Goal: Task Accomplishment & Management: Manage account settings

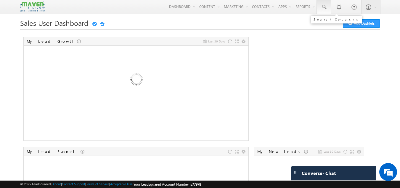
click at [322, 7] on span at bounding box center [324, 7] width 6 height 6
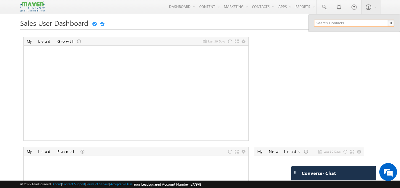
paste input "9986557806"
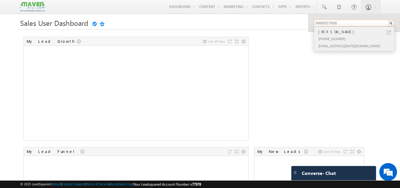
type input "9986557806"
click at [350, 37] on div "[PHONE_NUMBER]" at bounding box center [356, 38] width 79 height 7
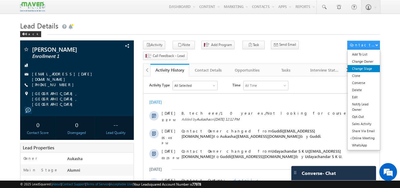
click at [367, 71] on link "Change Stage" at bounding box center [364, 68] width 32 height 7
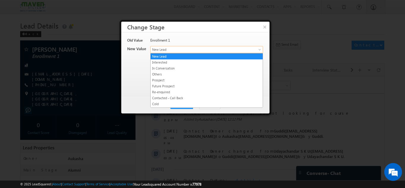
click at [191, 49] on span "New Lead" at bounding box center [197, 49] width 92 height 5
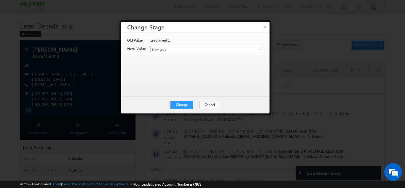
click at [274, 71] on div at bounding box center [202, 94] width 405 height 188
click at [215, 104] on button "Cancel" at bounding box center [209, 104] width 21 height 8
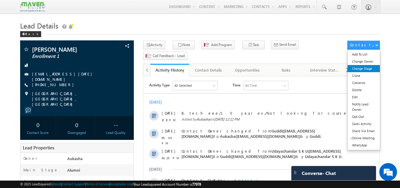
click at [369, 68] on link "Change Stage" at bounding box center [364, 68] width 32 height 7
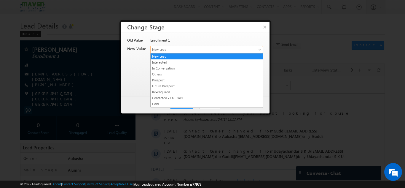
click at [193, 48] on span "New Lead" at bounding box center [197, 49] width 92 height 5
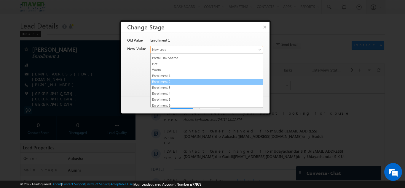
scroll to position [51, 0]
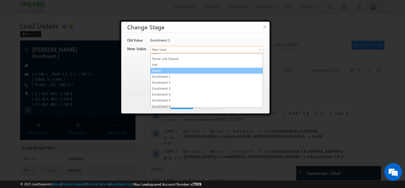
click at [170, 70] on link "Warm" at bounding box center [207, 70] width 112 height 5
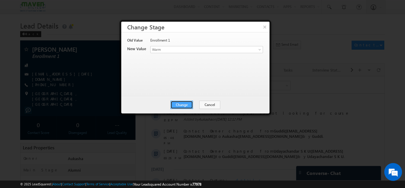
click at [189, 102] on button "Change" at bounding box center [181, 104] width 23 height 8
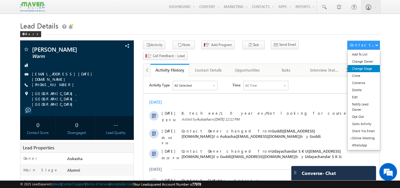
click at [365, 67] on link "Change Stage" at bounding box center [364, 68] width 32 height 7
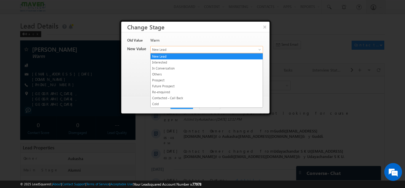
click at [190, 47] on span "New Lead" at bounding box center [197, 49] width 92 height 5
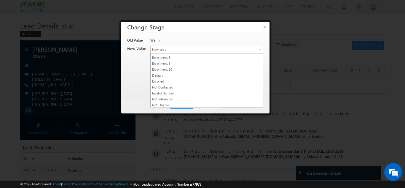
scroll to position [112, 0]
click at [185, 98] on link "Not Interested" at bounding box center [207, 98] width 112 height 5
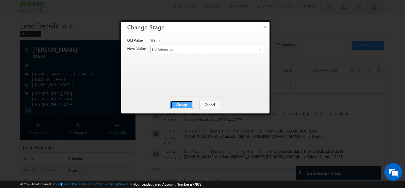
click at [188, 100] on button "Change" at bounding box center [181, 104] width 23 height 8
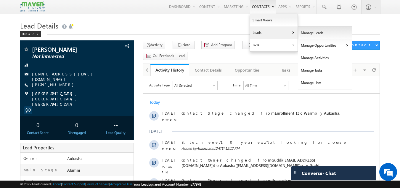
click at [307, 34] on link "Manage Leads" at bounding box center [325, 33] width 54 height 12
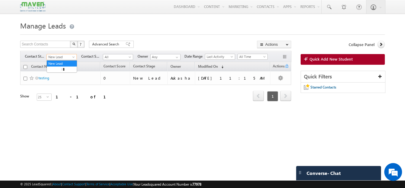
click at [69, 56] on span "New Lead" at bounding box center [61, 56] width 28 height 5
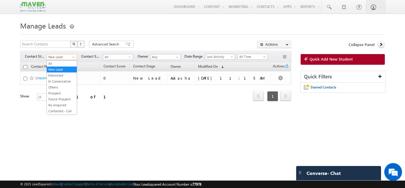
click at [225, 57] on span "Last Activity" at bounding box center [219, 56] width 28 height 5
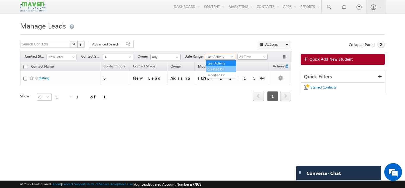
click at [225, 69] on link "Created On" at bounding box center [221, 68] width 30 height 5
click at [231, 56] on span "Created On" at bounding box center [219, 56] width 28 height 5
click at [221, 73] on link "Modified On" at bounding box center [221, 74] width 30 height 5
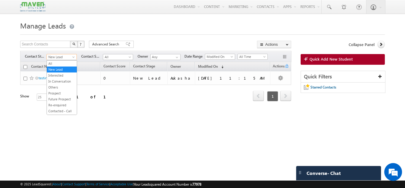
click at [70, 57] on span "New Lead" at bounding box center [61, 56] width 28 height 5
click at [62, 63] on link "All" at bounding box center [62, 63] width 30 height 5
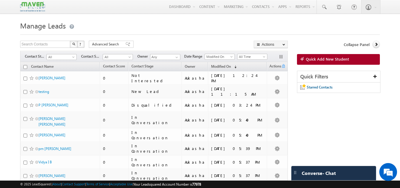
click at [194, 34] on div at bounding box center [200, 33] width 360 height 4
click at [151, 67] on span "Contact Stage" at bounding box center [143, 66] width 22 height 4
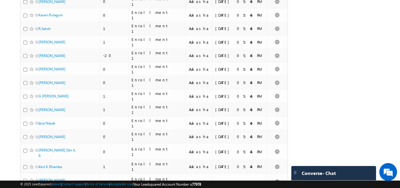
scroll to position [269, 0]
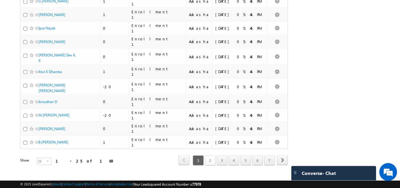
click at [208, 155] on link "2" at bounding box center [210, 160] width 11 height 10
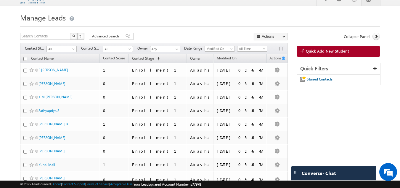
scroll to position [0, 0]
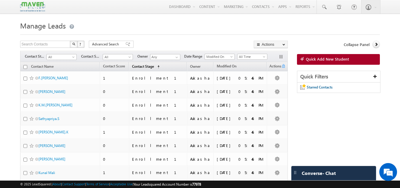
click at [154, 65] on span "Contact Stage" at bounding box center [143, 66] width 22 height 4
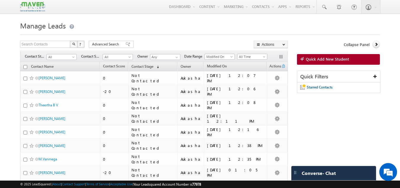
click at [130, 25] on h1 "Manage Leads" at bounding box center [200, 25] width 360 height 12
click at [149, 25] on h1 "Manage Leads" at bounding box center [200, 25] width 360 height 12
click at [168, 27] on h1 "Manage Leads" at bounding box center [200, 25] width 360 height 12
click at [210, 42] on div "Search Contacts X ? 169 results found Advanced Search Advanced Search Advanced …" at bounding box center [154, 45] width 268 height 9
click at [242, 31] on div at bounding box center [200, 33] width 360 height 4
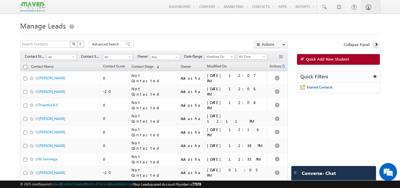
click at [252, 31] on h1 "Manage Leads" at bounding box center [200, 25] width 360 height 12
click at [247, 28] on h1 "Manage Leads" at bounding box center [200, 25] width 360 height 12
click at [280, 27] on h1 "Manage Leads" at bounding box center [200, 25] width 360 height 12
click at [285, 28] on h1 "Manage Leads" at bounding box center [200, 25] width 360 height 12
click at [234, 33] on div at bounding box center [200, 33] width 360 height 4
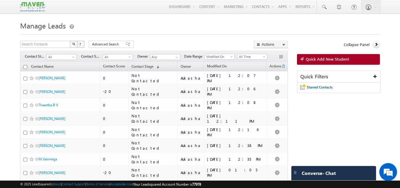
click at [207, 29] on h1 "Manage Leads" at bounding box center [200, 25] width 360 height 12
click at [262, 33] on div at bounding box center [200, 33] width 360 height 4
click at [235, 27] on h1 "Manage Leads" at bounding box center [200, 25] width 360 height 12
click at [222, 25] on h1 "Manage Leads" at bounding box center [200, 25] width 360 height 12
click at [281, 25] on h1 "Manage Leads" at bounding box center [200, 25] width 360 height 12
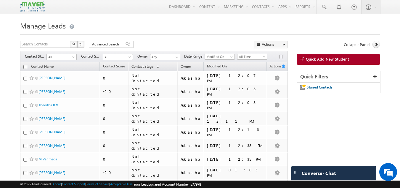
click at [287, 23] on h1 "Manage Leads" at bounding box center [200, 25] width 360 height 12
click at [144, 56] on span "Owner" at bounding box center [144, 56] width 13 height 5
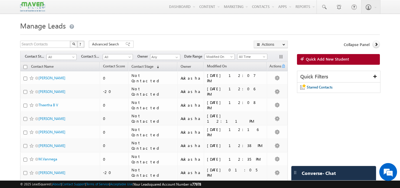
drag, startPoint x: 154, startPoint y: 3, endPoint x: 159, endPoint y: 19, distance: 16.5
click at [197, 23] on h1 "Manage Leads" at bounding box center [200, 25] width 360 height 12
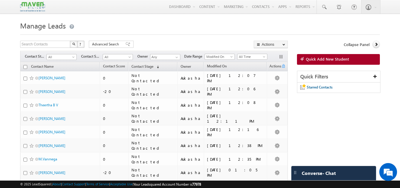
click at [221, 32] on div at bounding box center [200, 33] width 360 height 4
click at [303, 26] on h1 "Manage Leads" at bounding box center [200, 25] width 360 height 12
click at [194, 28] on h1 "Manage Leads" at bounding box center [200, 25] width 360 height 12
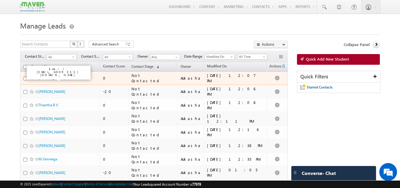
click at [48, 79] on link "Rakesh Nettem" at bounding box center [52, 78] width 27 height 4
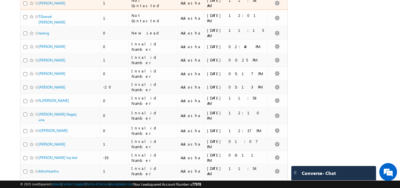
scroll to position [271, 0]
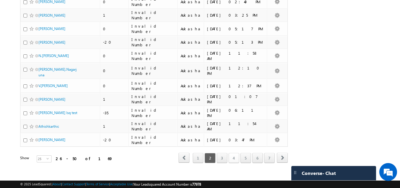
click at [233, 153] on link "4" at bounding box center [234, 158] width 11 height 10
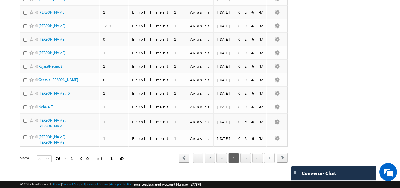
click at [269, 153] on link "7" at bounding box center [269, 158] width 11 height 10
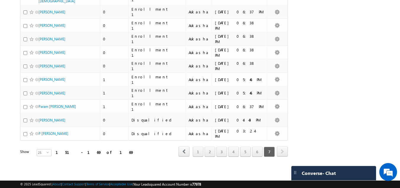
scroll to position [195, 0]
click at [280, 152] on span "next" at bounding box center [282, 151] width 11 height 10
click at [213, 153] on link "2" at bounding box center [210, 151] width 11 height 10
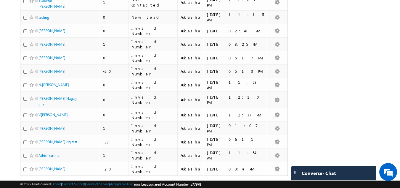
scroll to position [271, 0]
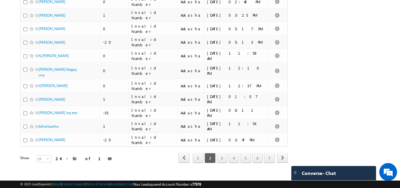
click at [240, 153] on div "1 2 3 4 5 6 7" at bounding box center [233, 158] width 83 height 10
click at [239, 153] on link "4" at bounding box center [234, 158] width 11 height 10
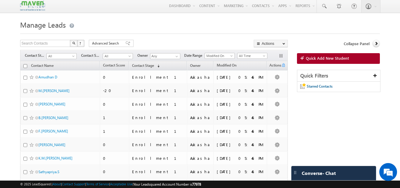
scroll to position [0, 0]
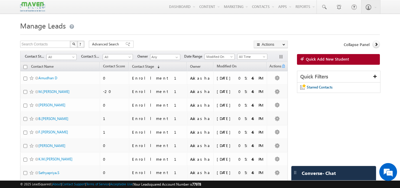
click at [184, 27] on h1 "Manage Leads" at bounding box center [200, 25] width 360 height 12
click at [232, 28] on h1 "Manage Leads" at bounding box center [200, 25] width 360 height 12
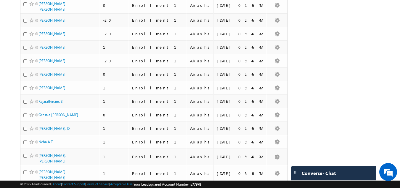
scroll to position [271, 0]
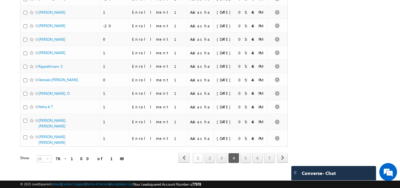
click at [199, 153] on link "1" at bounding box center [198, 158] width 11 height 10
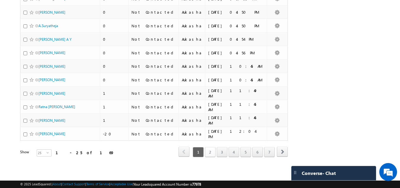
click at [211, 151] on link "2" at bounding box center [210, 152] width 11 height 10
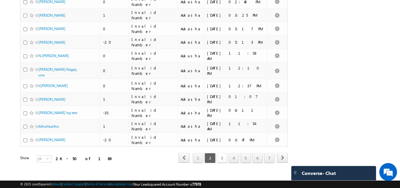
click at [219, 153] on link "3" at bounding box center [222, 158] width 11 height 10
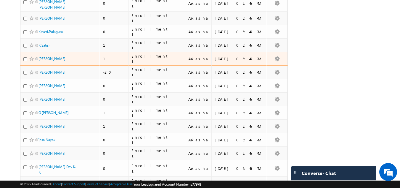
scroll to position [0, 0]
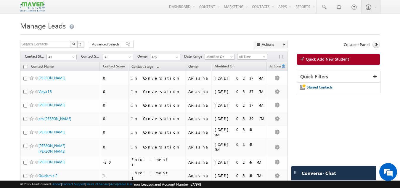
click at [201, 26] on h1 "Manage Leads" at bounding box center [200, 25] width 360 height 12
click at [190, 47] on div "Search Contacts X ? 169 results found Advanced Search Advanced Search Advanced …" at bounding box center [154, 45] width 268 height 9
click at [206, 45] on div "Search Contacts X ? 169 results found Advanced Search Advanced Search Advanced …" at bounding box center [154, 45] width 268 height 9
click at [221, 30] on h1 "Manage Leads" at bounding box center [200, 25] width 360 height 12
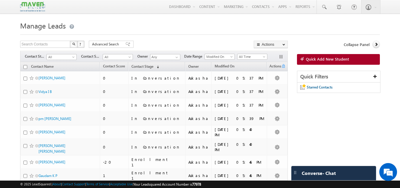
click at [155, 23] on h1 "Manage Leads" at bounding box center [200, 25] width 360 height 12
click at [60, 57] on span "All" at bounding box center [61, 56] width 28 height 5
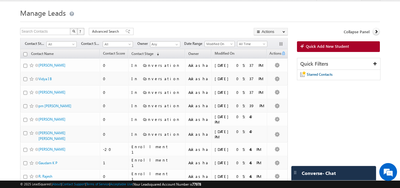
scroll to position [13, 0]
click at [114, 15] on h1 "Manage Leads" at bounding box center [200, 12] width 360 height 12
click at [178, 10] on h1 "Manage Leads" at bounding box center [200, 12] width 360 height 12
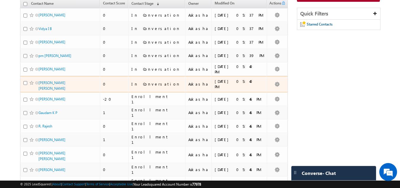
scroll to position [0, 0]
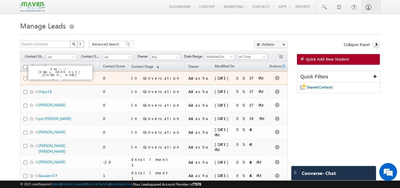
click at [44, 76] on link "[PERSON_NAME]" at bounding box center [52, 78] width 27 height 4
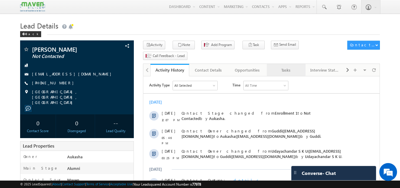
click at [289, 66] on div "Tasks" at bounding box center [286, 69] width 29 height 7
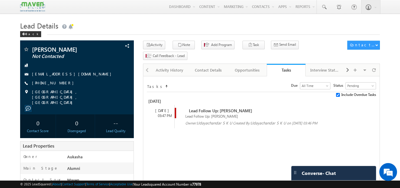
click at [181, 108] on span at bounding box center [181, 110] width 7 height 5
click at [241, 113] on div "Lead Follow Up: [PERSON_NAME]" at bounding box center [262, 115] width 168 height 5
click at [109, 10] on div "Menu Aukasha lsq5@ maven -sili con.c om crmma ven" at bounding box center [200, 7] width 360 height 14
click at [215, 108] on div "Lead Follow Up: [PERSON_NAME] Lead Follow Up: [PERSON_NAME] Owner: [PERSON_NAME…" at bounding box center [262, 116] width 168 height 17
click at [168, 66] on div "Activity History" at bounding box center [169, 69] width 29 height 7
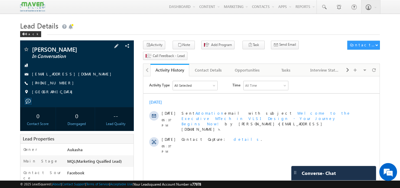
click at [60, 83] on div "[PHONE_NUMBER]" at bounding box center [77, 83] width 108 height 6
copy div "[PHONE_NUMBER]"
click at [114, 35] on div "Lead Details Back" at bounding box center [200, 29] width 360 height 21
click at [131, 32] on div "Back" at bounding box center [200, 33] width 360 height 4
click at [58, 84] on span "[PHONE_NUMBER]" at bounding box center [54, 83] width 45 height 6
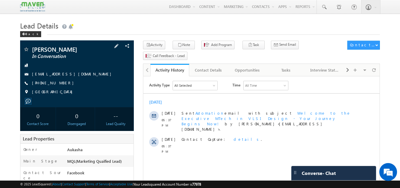
click at [58, 84] on span "[PHONE_NUMBER]" at bounding box center [54, 83] width 45 height 6
click at [57, 82] on span "[PHONE_NUMBER]" at bounding box center [54, 83] width 45 height 6
click at [215, 34] on div "Back" at bounding box center [200, 33] width 360 height 4
